Goal: Task Accomplishment & Management: Manage account settings

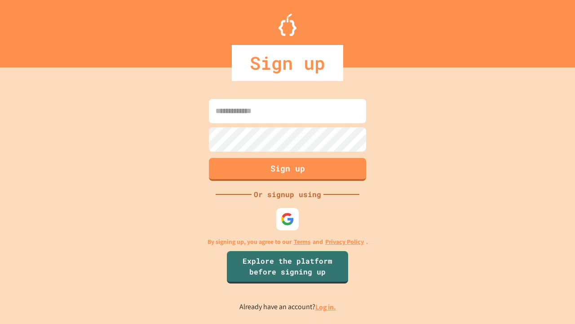
click at [326, 307] on link "Log in." at bounding box center [326, 306] width 21 height 9
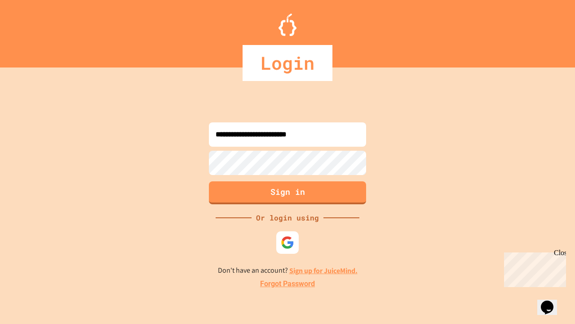
type input "**********"
